Goal: Transaction & Acquisition: Purchase product/service

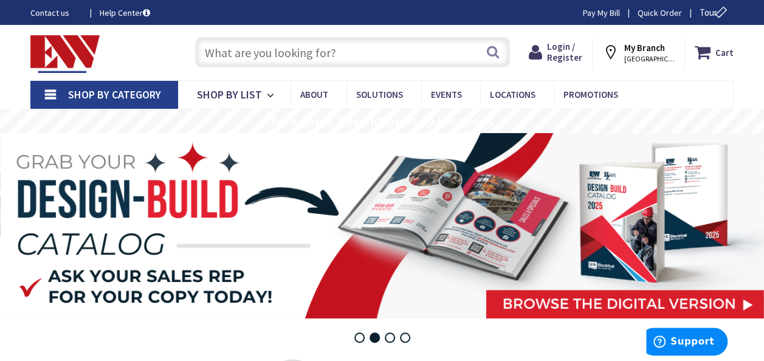
click at [374, 56] on input "text" at bounding box center [352, 52] width 315 height 30
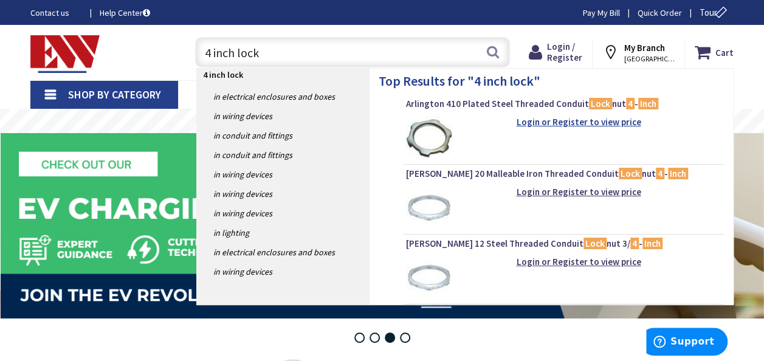
type input "4 inch lock"
click at [554, 122] on strong "Login or Register to view price" at bounding box center [578, 122] width 125 height 12
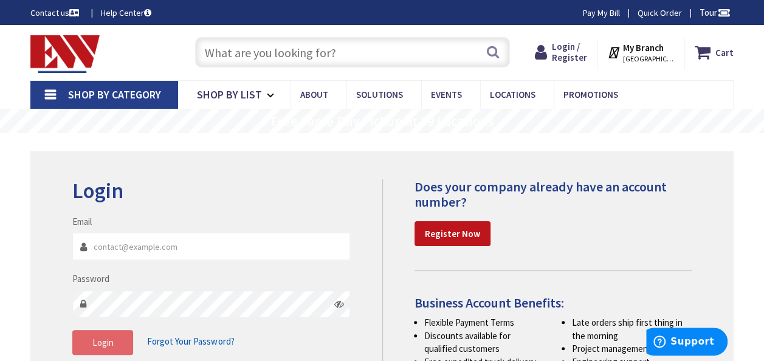
type input "peaelectricllc@gmail.com"
click at [100, 347] on span "Login" at bounding box center [102, 343] width 21 height 12
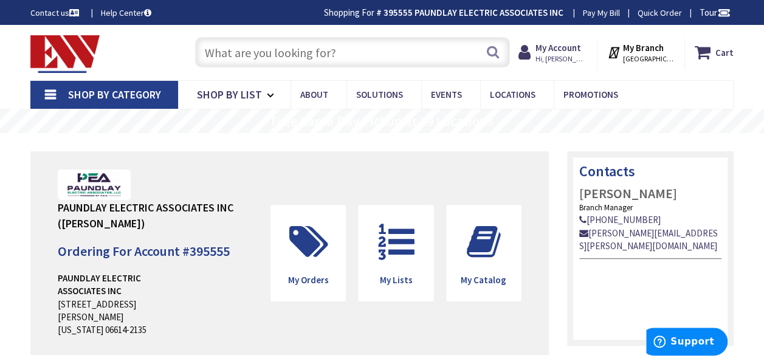
click at [266, 48] on input "text" at bounding box center [352, 52] width 315 height 30
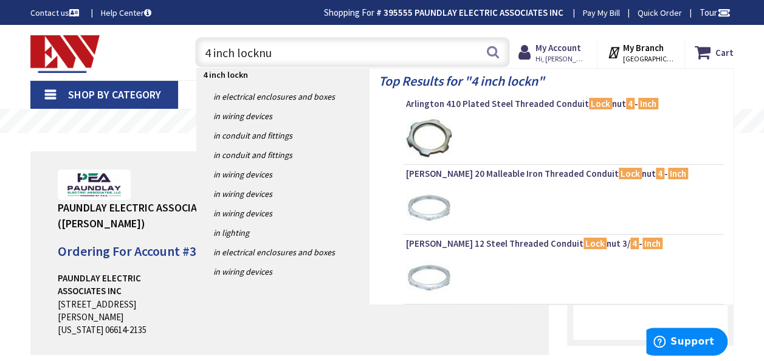
type input "4 inch locknut"
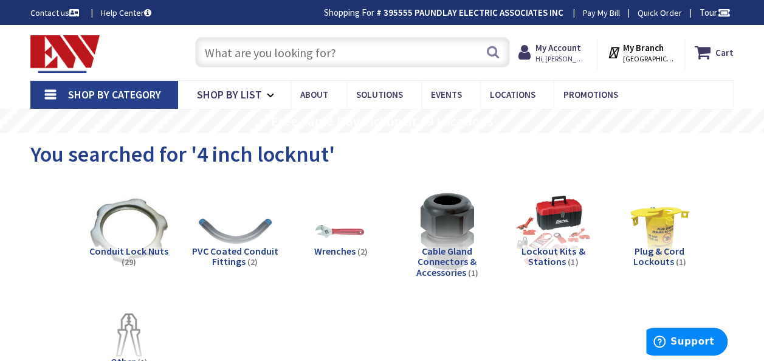
click at [94, 96] on span "Shop By Category" at bounding box center [114, 95] width 93 height 14
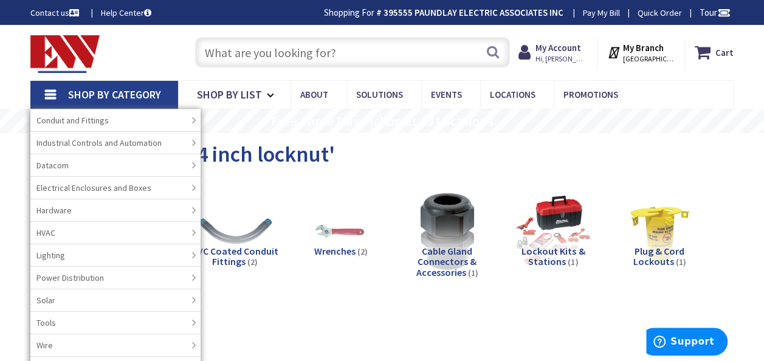
click at [64, 60] on img at bounding box center [64, 54] width 69 height 38
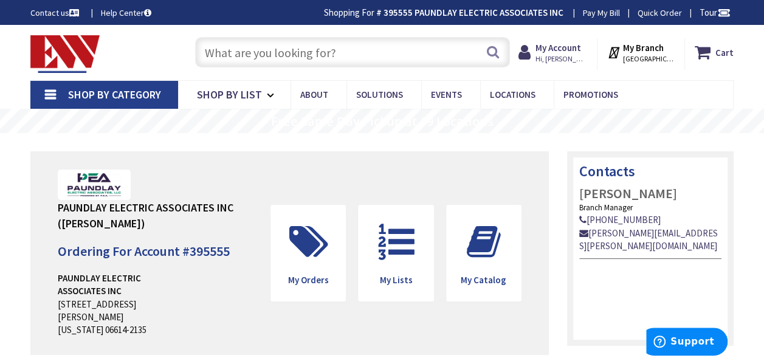
click at [75, 66] on img at bounding box center [64, 54] width 69 height 38
click at [570, 92] on span "Promotions" at bounding box center [590, 95] width 55 height 12
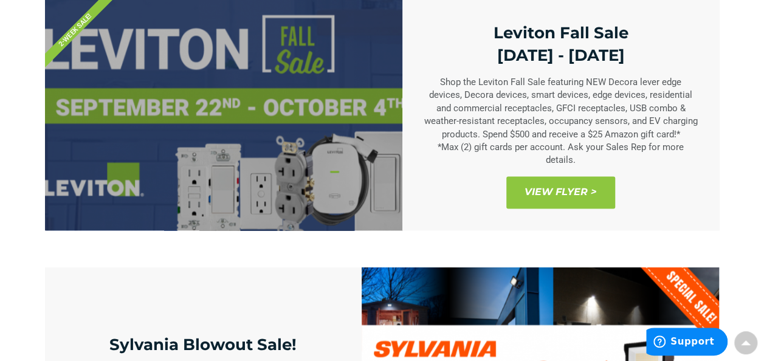
scroll to position [912, 0]
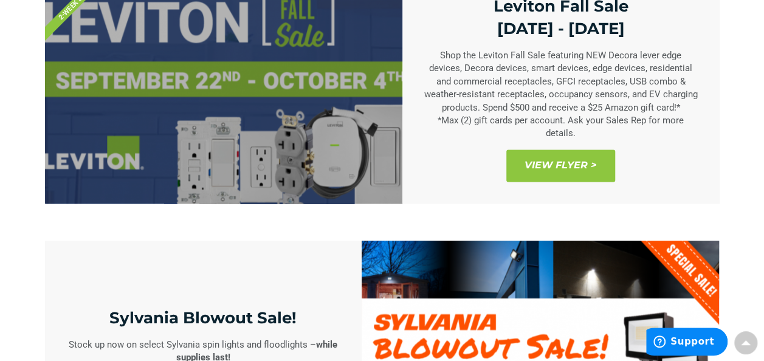
click at [182, 149] on div at bounding box center [223, 88] width 357 height 231
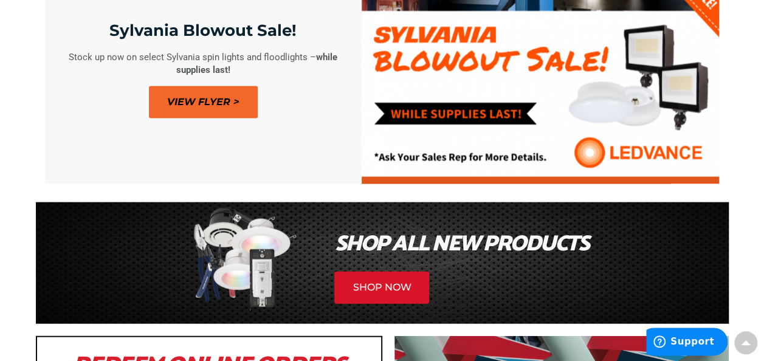
scroll to position [1227, 0]
